Goal: Task Accomplishment & Management: Use online tool/utility

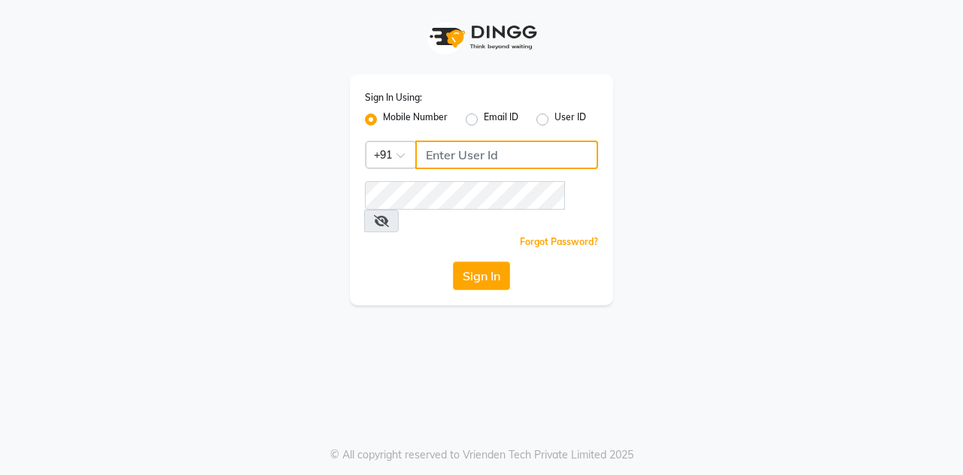
click at [446, 156] on input "Username" at bounding box center [506, 155] width 183 height 29
type input "7400099777"
click at [453, 262] on button "Sign In" at bounding box center [481, 276] width 57 height 29
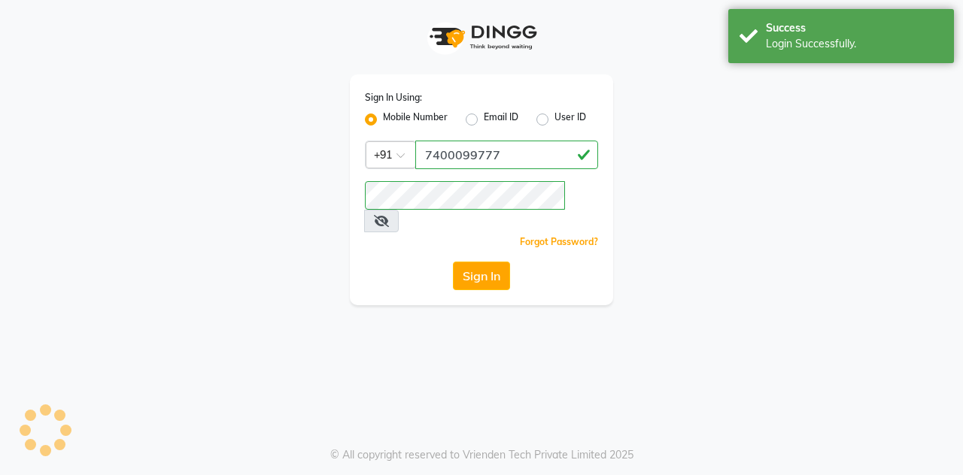
click at [389, 215] on icon at bounding box center [381, 221] width 15 height 12
click at [479, 262] on button "Sign In" at bounding box center [481, 276] width 57 height 29
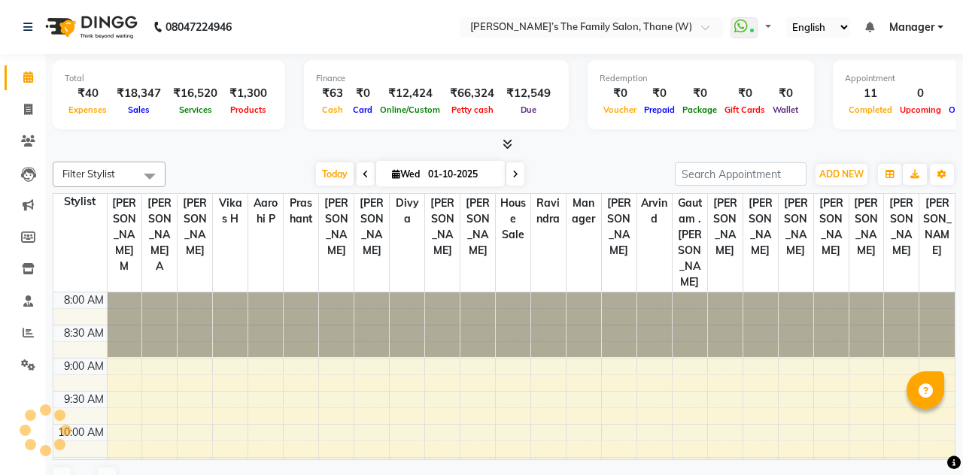
select select "en"
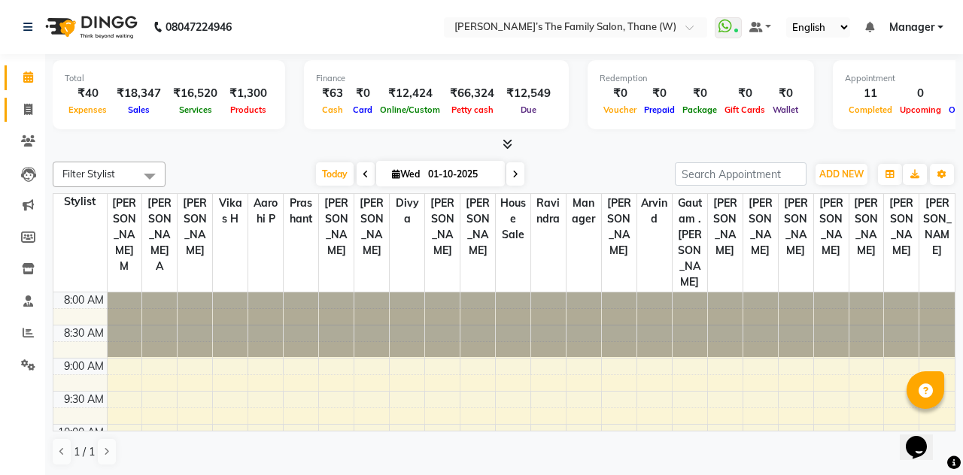
click at [23, 114] on span at bounding box center [28, 110] width 26 height 17
select select "service"
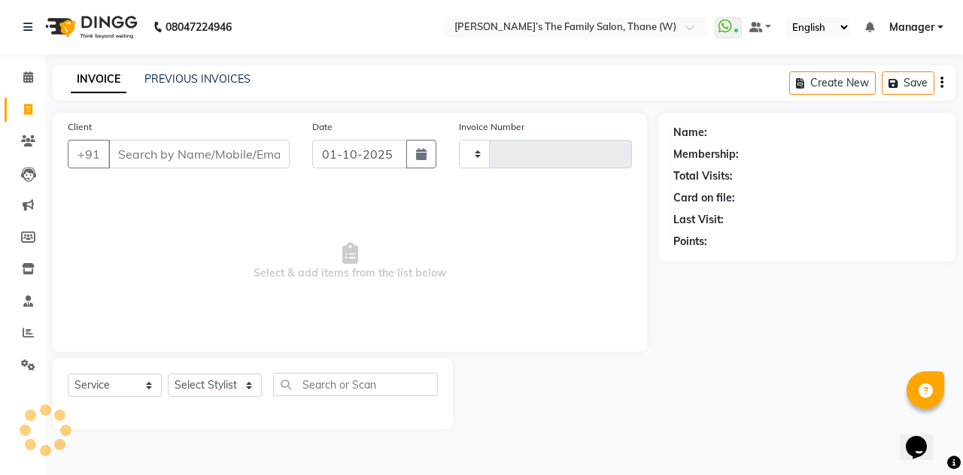
type input "3673"
select select "8004"
